Goal: Transaction & Acquisition: Purchase product/service

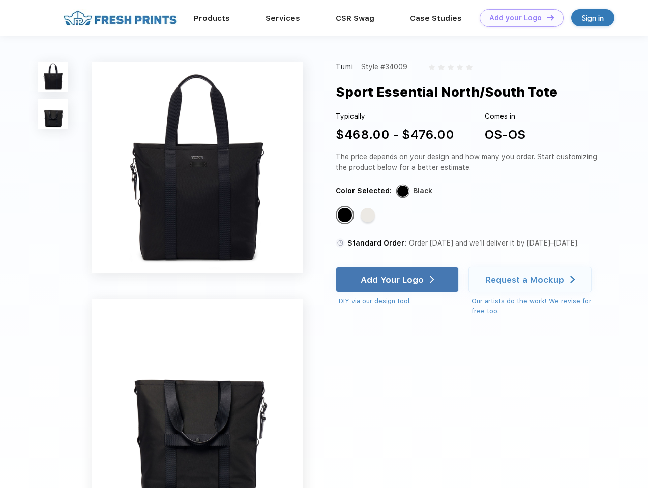
click at [518, 18] on link "Add your Logo Design Tool" at bounding box center [522, 18] width 84 height 18
click at [0, 0] on div "Design Tool" at bounding box center [0, 0] width 0 height 0
click at [546, 17] on link "Add your Logo Design Tool" at bounding box center [522, 18] width 84 height 18
click at [53, 76] on img at bounding box center [53, 77] width 30 height 30
click at [53, 114] on img at bounding box center [53, 114] width 30 height 30
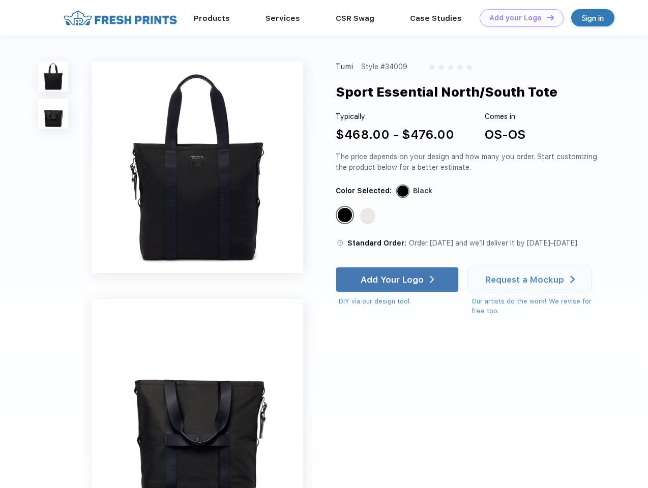
click at [346, 216] on div "Standard Color" at bounding box center [345, 215] width 14 height 14
click at [369, 216] on div "Standard Color" at bounding box center [368, 215] width 14 height 14
click at [398, 280] on div "Add Your Logo" at bounding box center [392, 280] width 63 height 10
click at [532, 280] on div "Request a Mockup" at bounding box center [524, 280] width 79 height 10
